Goal: Information Seeking & Learning: Learn about a topic

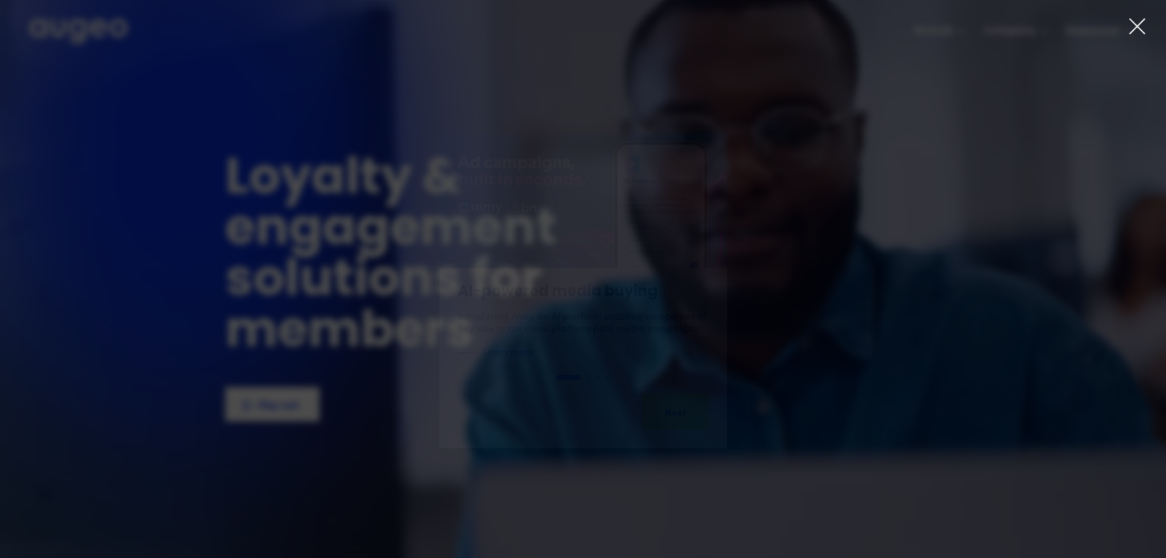
click at [1139, 24] on icon at bounding box center [1137, 26] width 18 height 18
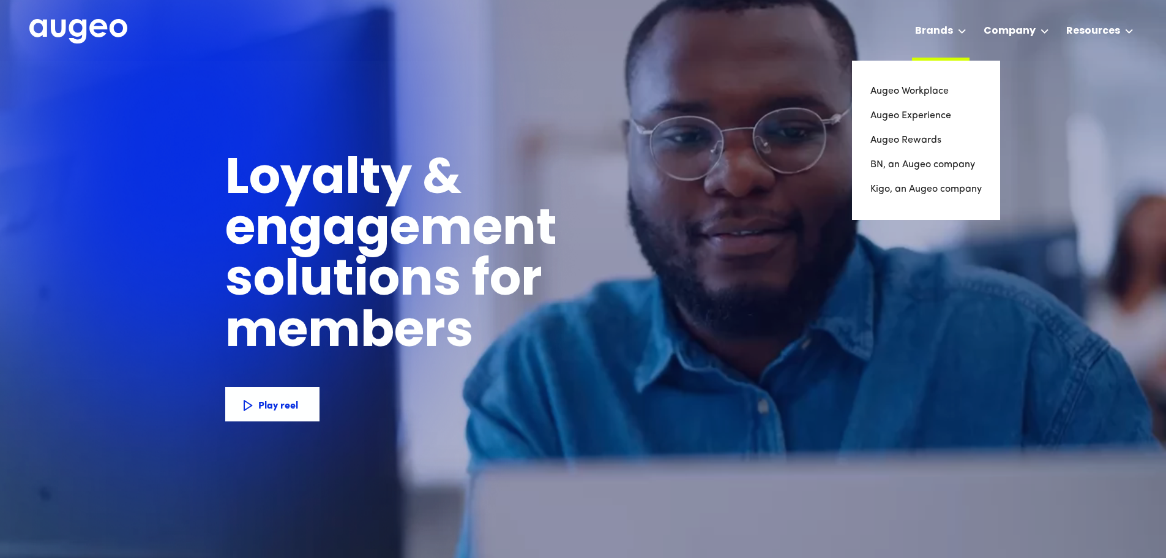
click at [963, 29] on icon at bounding box center [962, 31] width 7 height 4
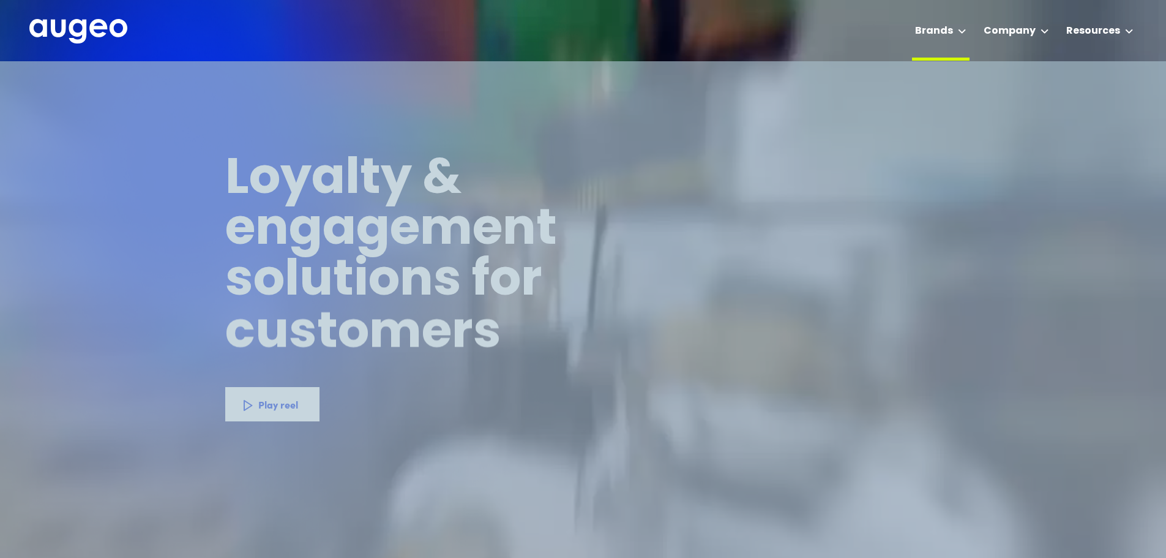
click at [963, 30] on icon at bounding box center [962, 31] width 7 height 4
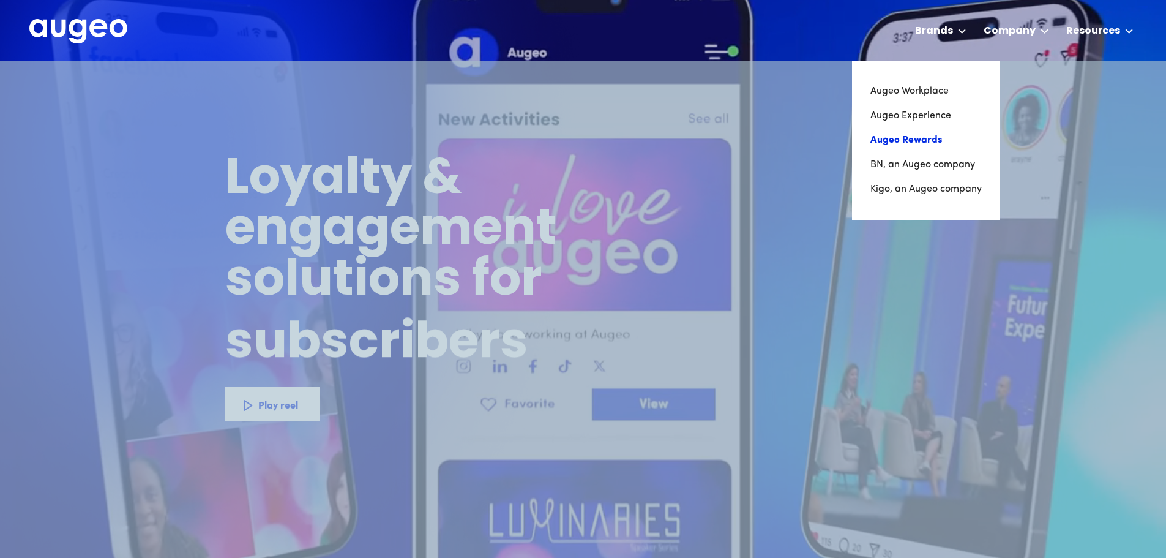
click at [909, 138] on link "Augeo Rewards" at bounding box center [926, 140] width 111 height 24
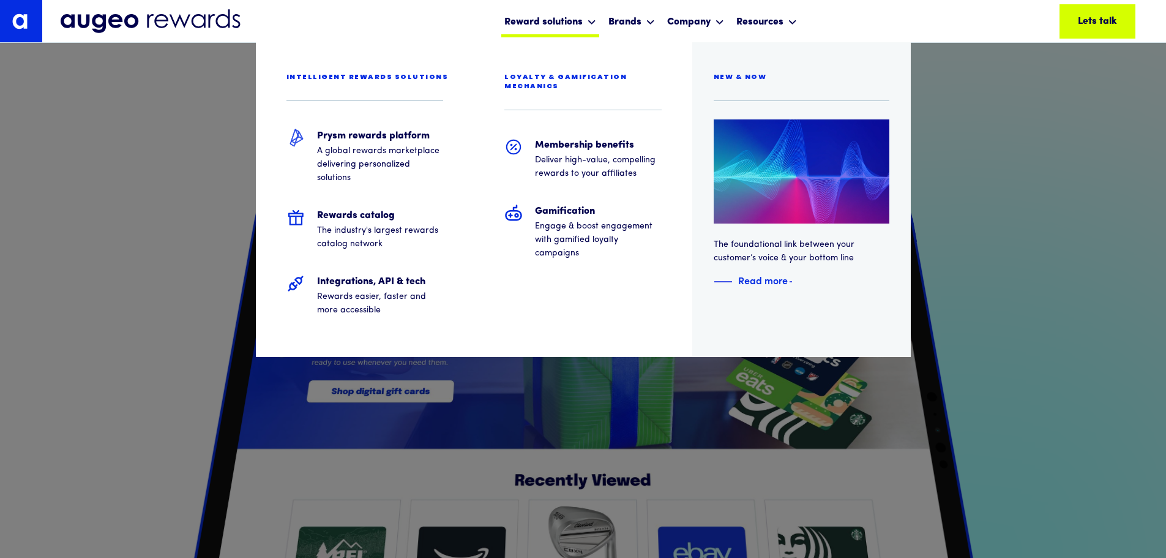
scroll to position [1172, 0]
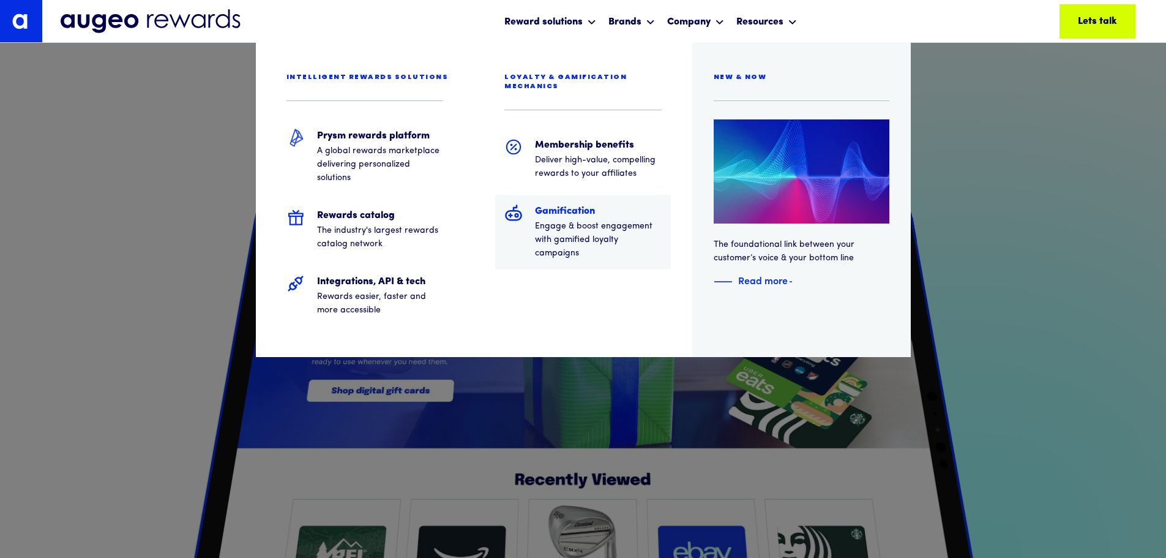
click at [563, 229] on p "Engage & boost engagement with gamified loyalty campaigns" at bounding box center [598, 240] width 127 height 40
